Goal: Transaction & Acquisition: Purchase product/service

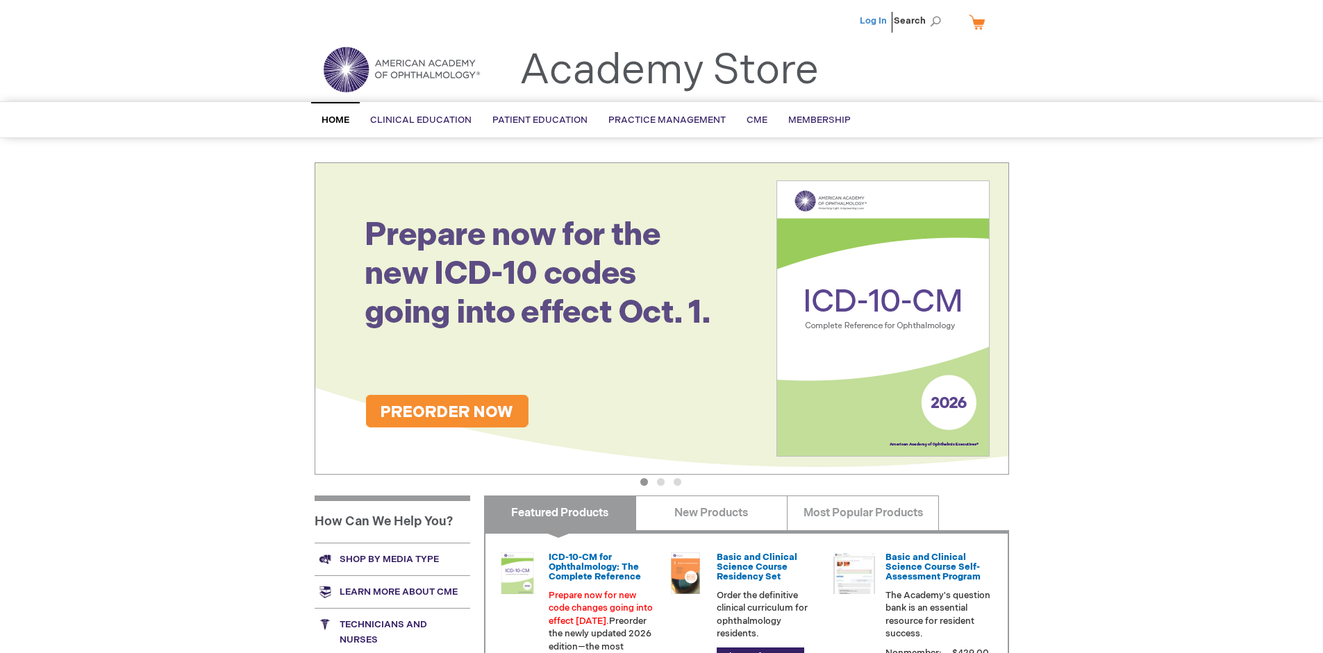
click at [874, 21] on link "Log In" at bounding box center [872, 20] width 27 height 11
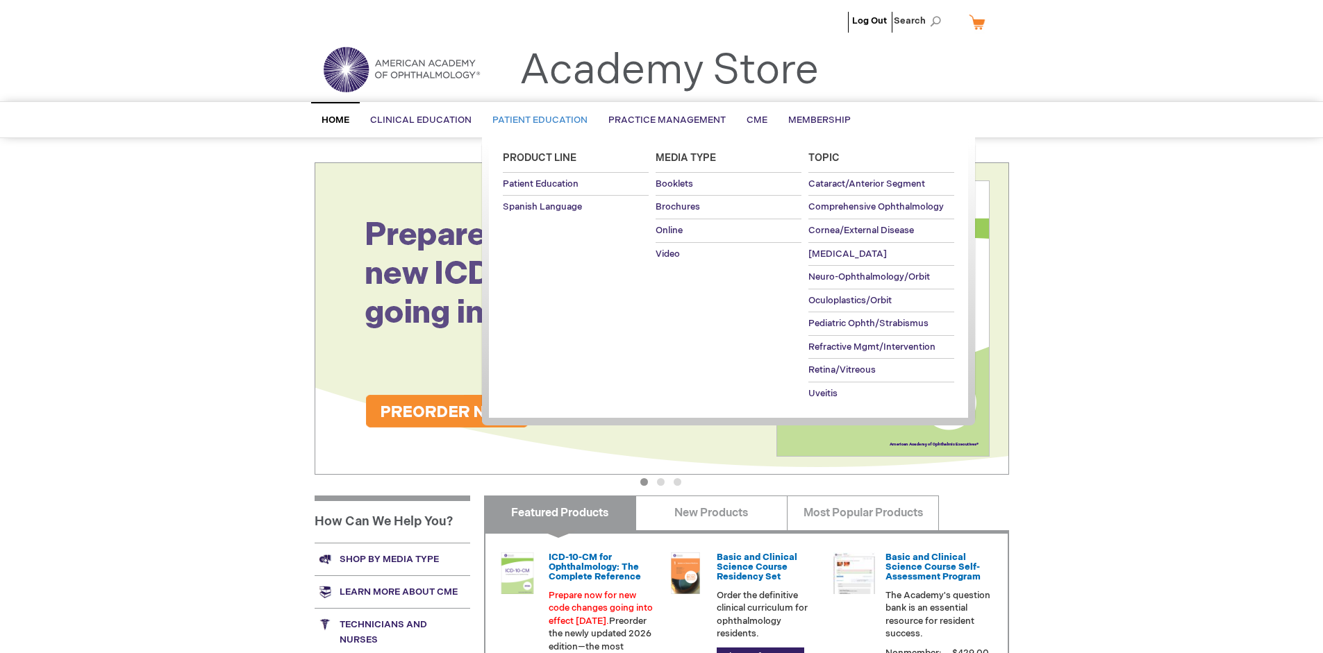
click at [536, 120] on span "Patient Education" at bounding box center [539, 120] width 95 height 11
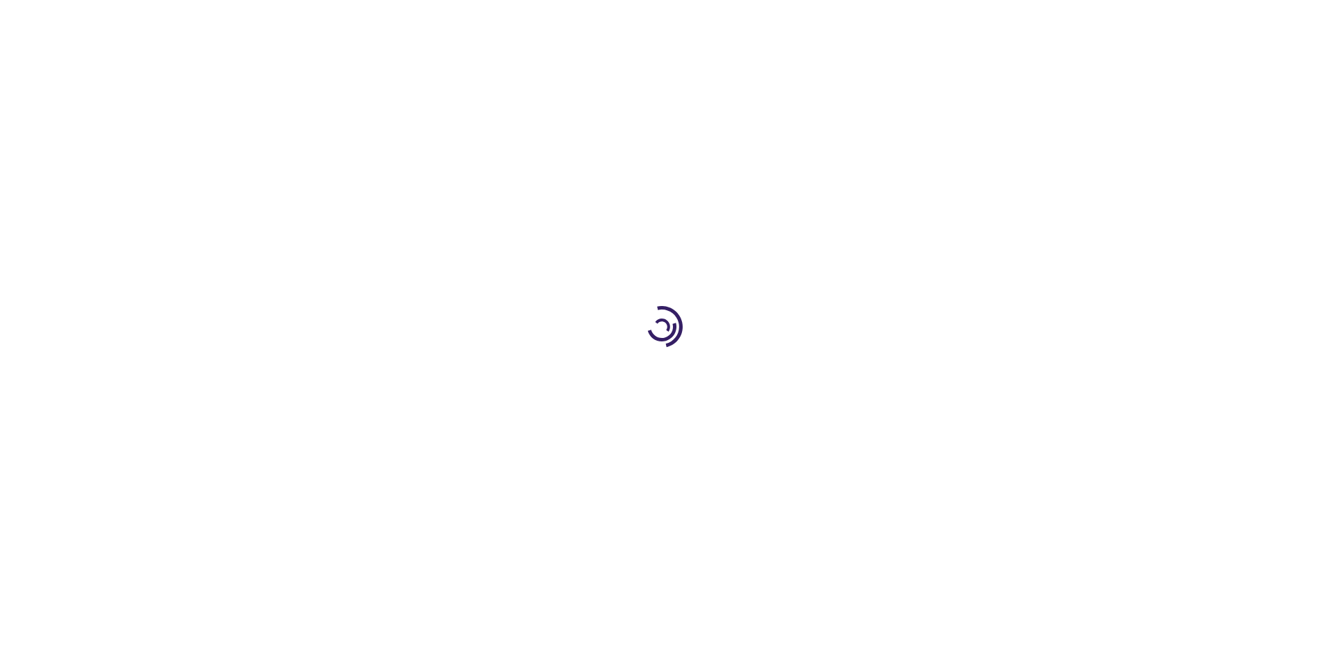
click at [875, 375] on span "Add to Cart" at bounding box center [868, 374] width 57 height 13
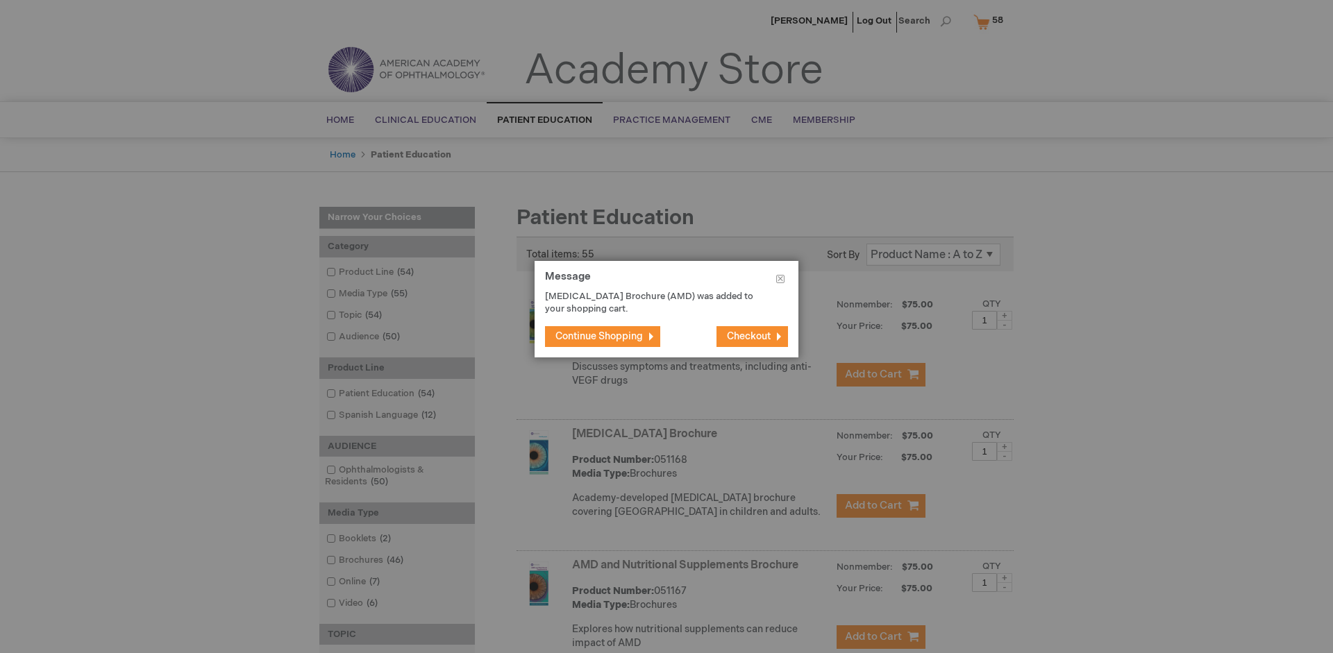
click at [599, 336] on span "Continue Shopping" at bounding box center [598, 336] width 87 height 12
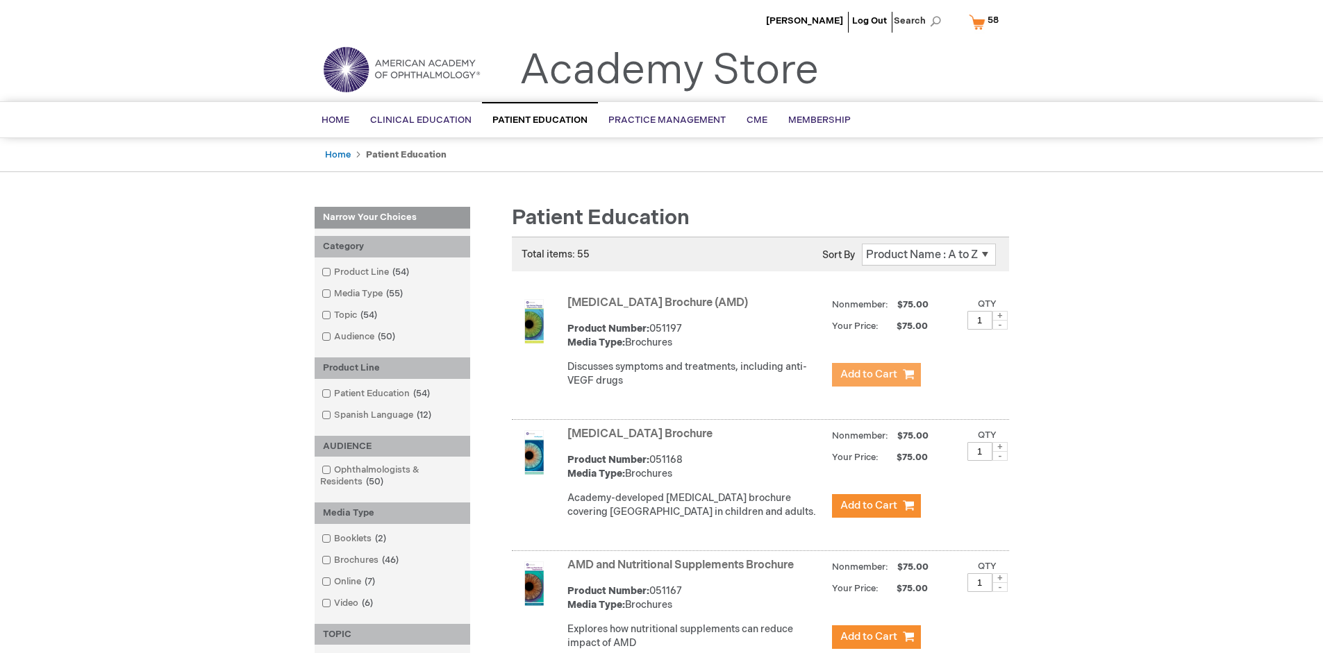
click at [683, 572] on link "AMD and Nutritional Supplements Brochure" at bounding box center [680, 565] width 226 height 13
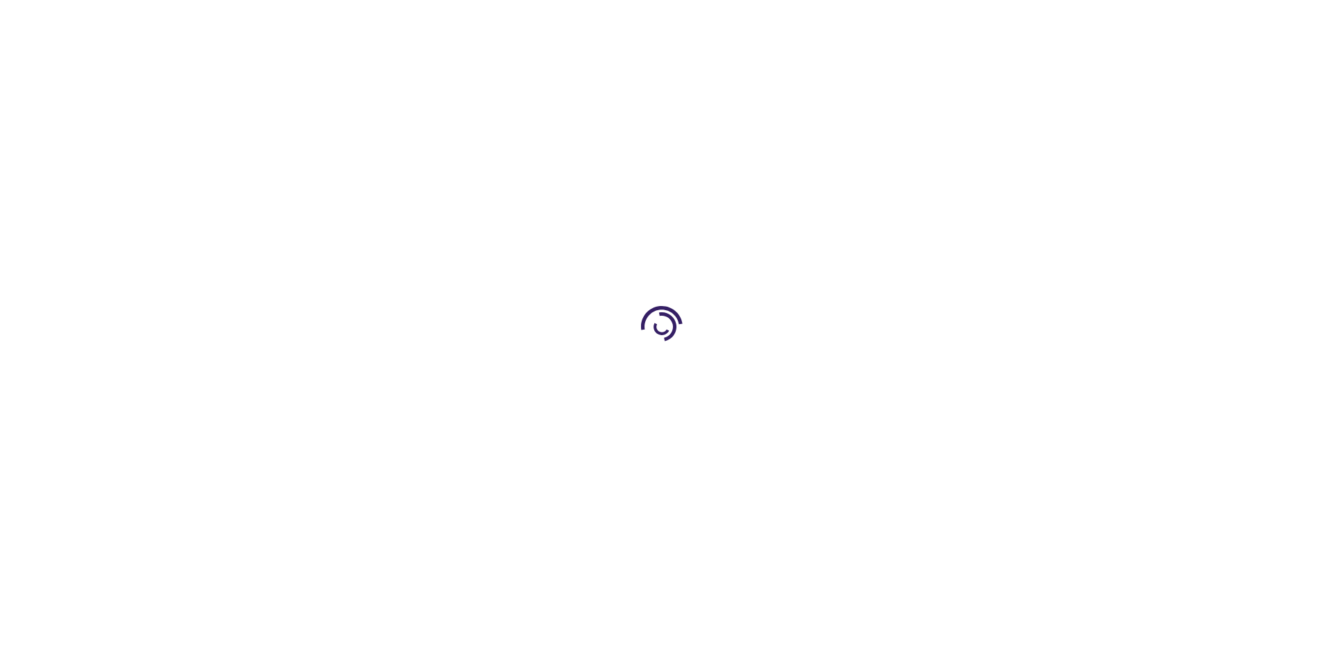
type input "1"
click at [766, 448] on span "Add to Cart" at bounding box center [766, 448] width 51 height 11
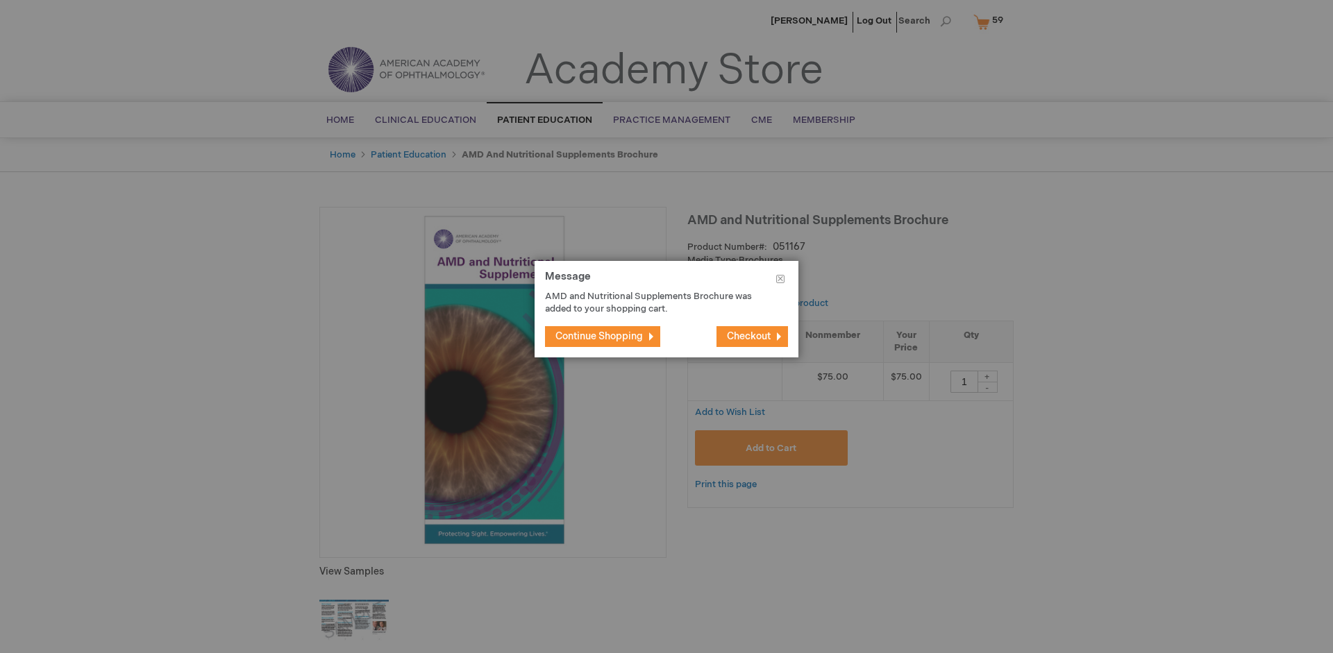
click at [599, 336] on span "Continue Shopping" at bounding box center [598, 336] width 87 height 12
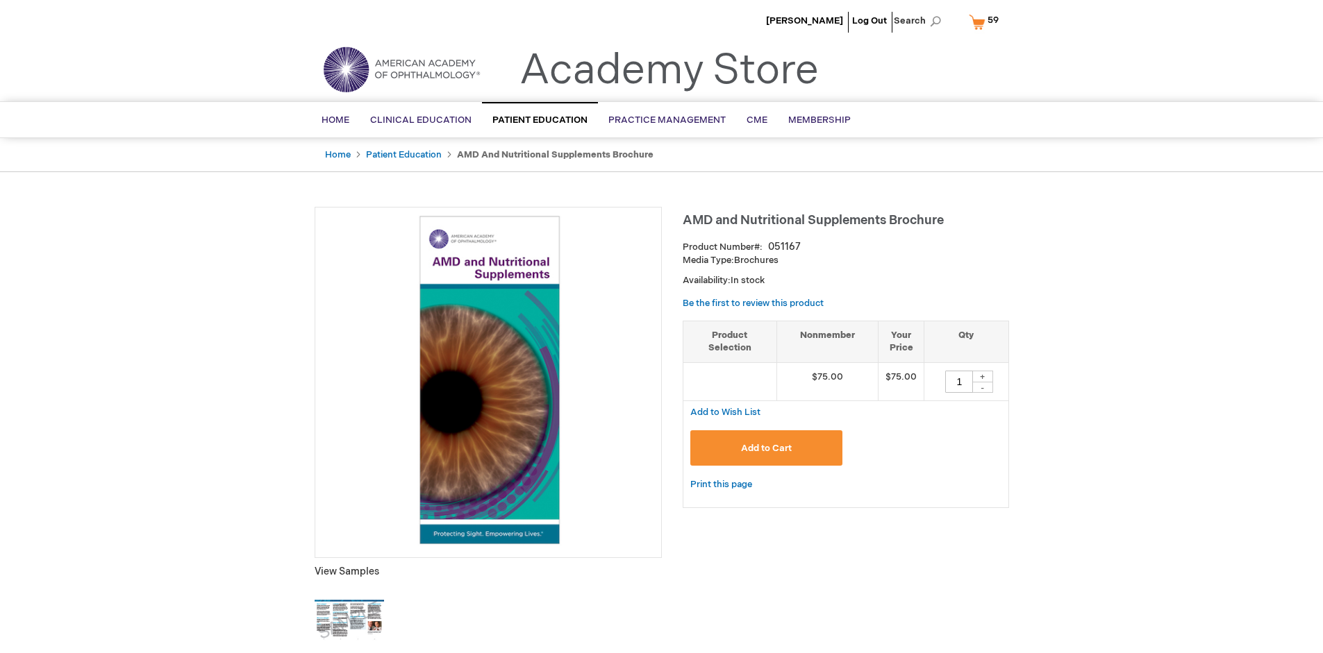
click at [986, 22] on span "59 59 items" at bounding box center [992, 20] width 15 height 17
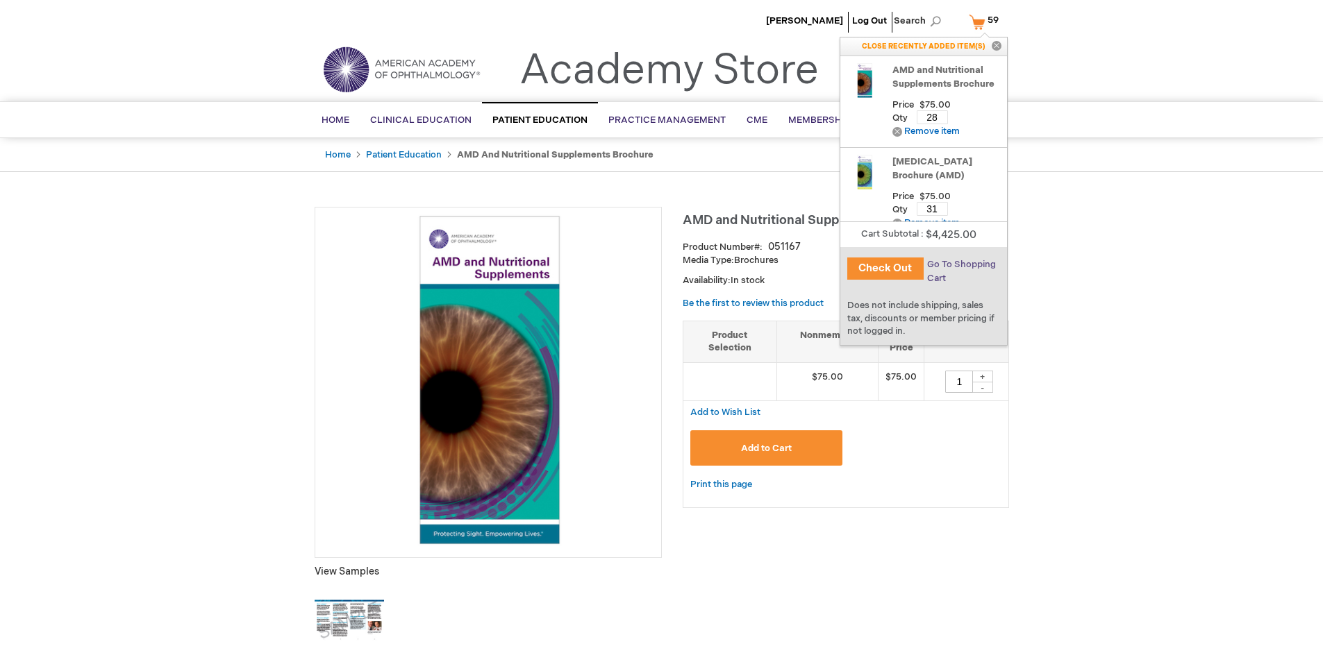
click at [960, 265] on span "Go To Shopping Cart" at bounding box center [961, 271] width 69 height 25
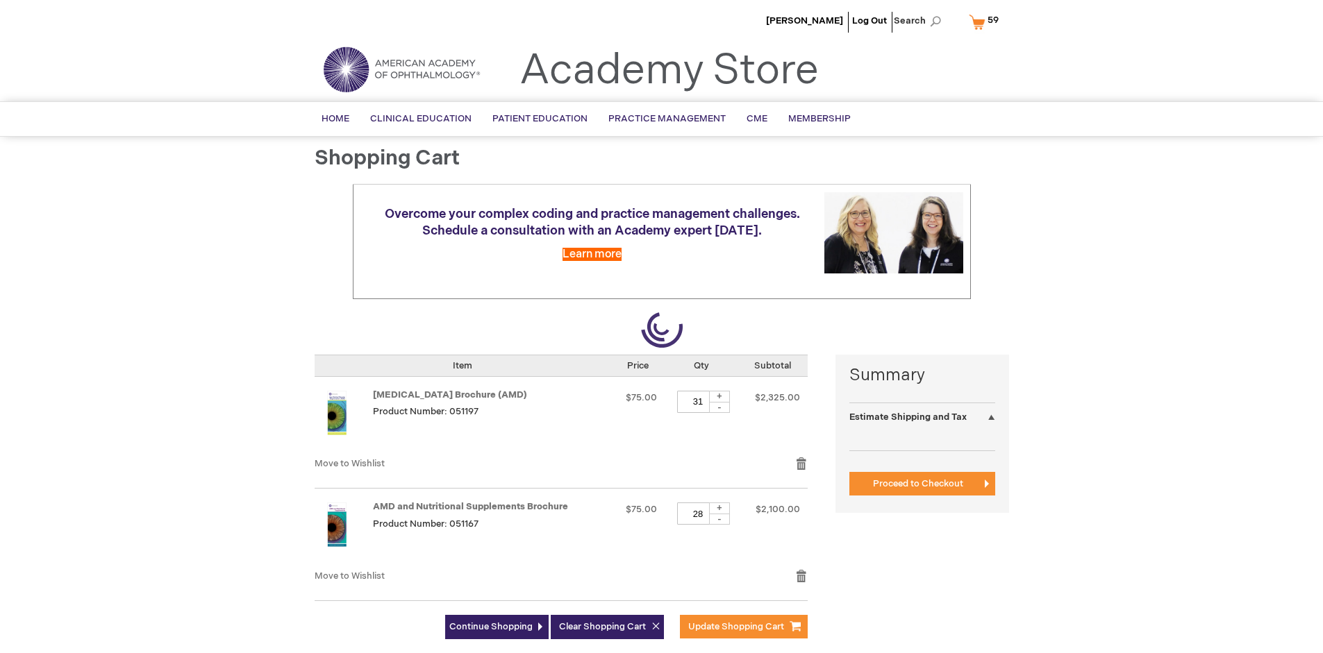
select select "US"
select select "41"
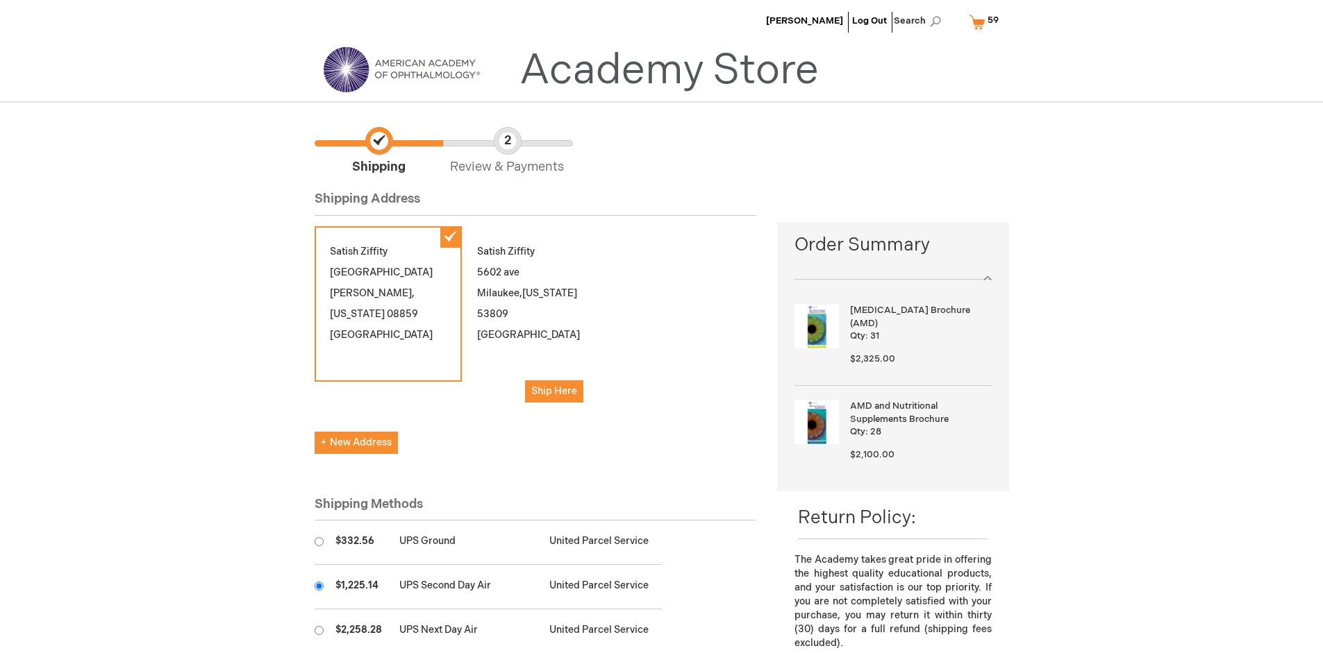
click at [319, 586] on input "radio" at bounding box center [318, 586] width 9 height 9
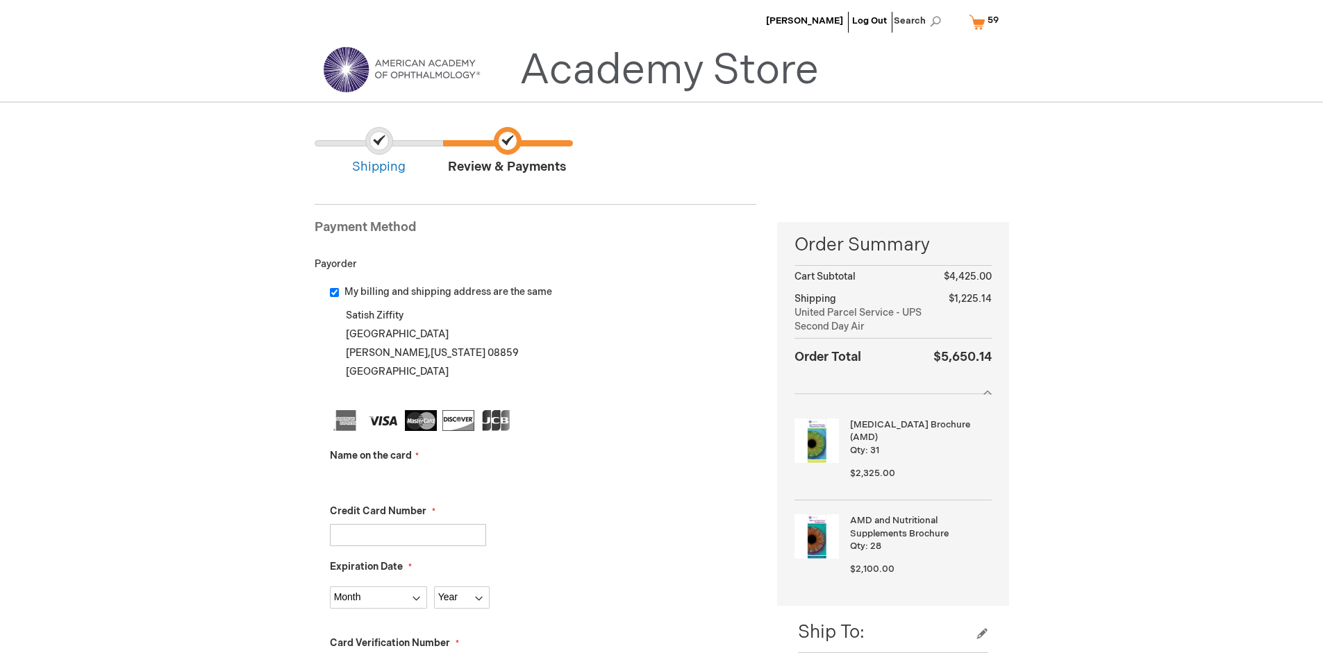
click at [408, 479] on input "Name on the card" at bounding box center [408, 480] width 156 height 22
